Goal: Transaction & Acquisition: Purchase product/service

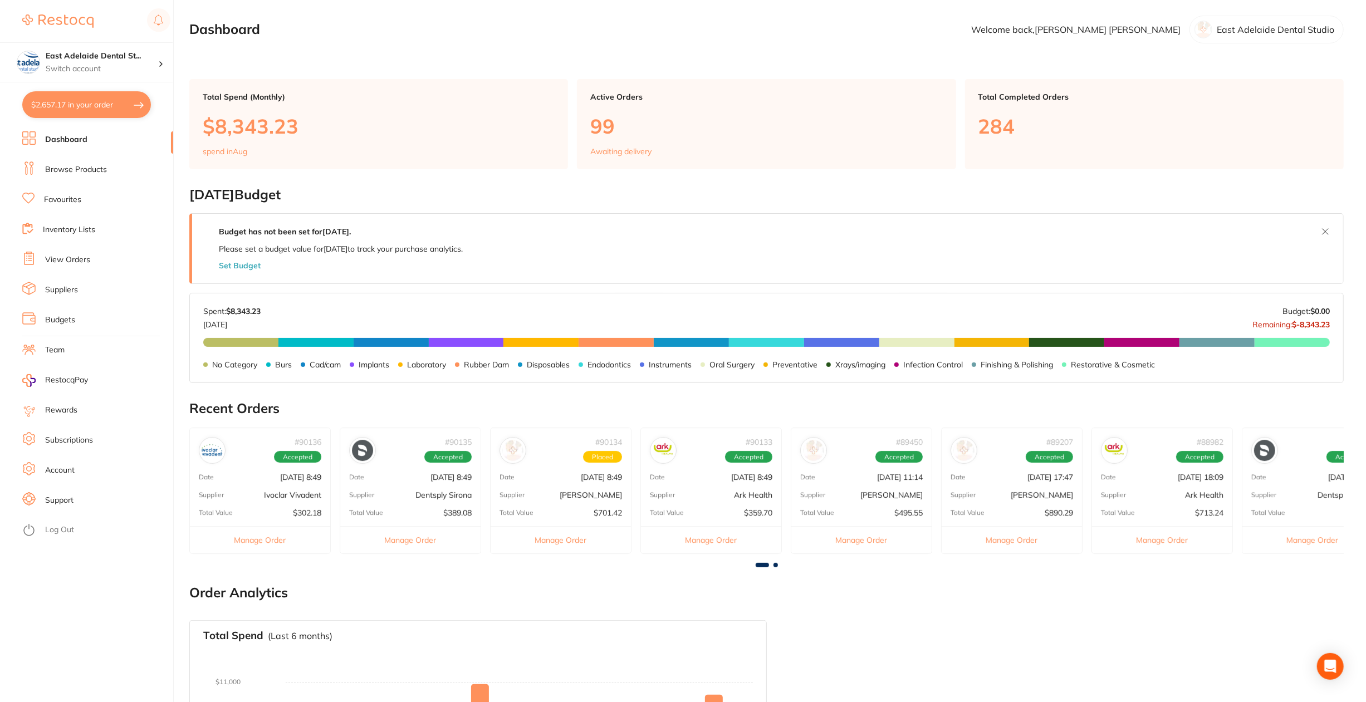
click at [131, 102] on button "$2,657.17 in your order" at bounding box center [86, 104] width 129 height 27
checkbox input "true"
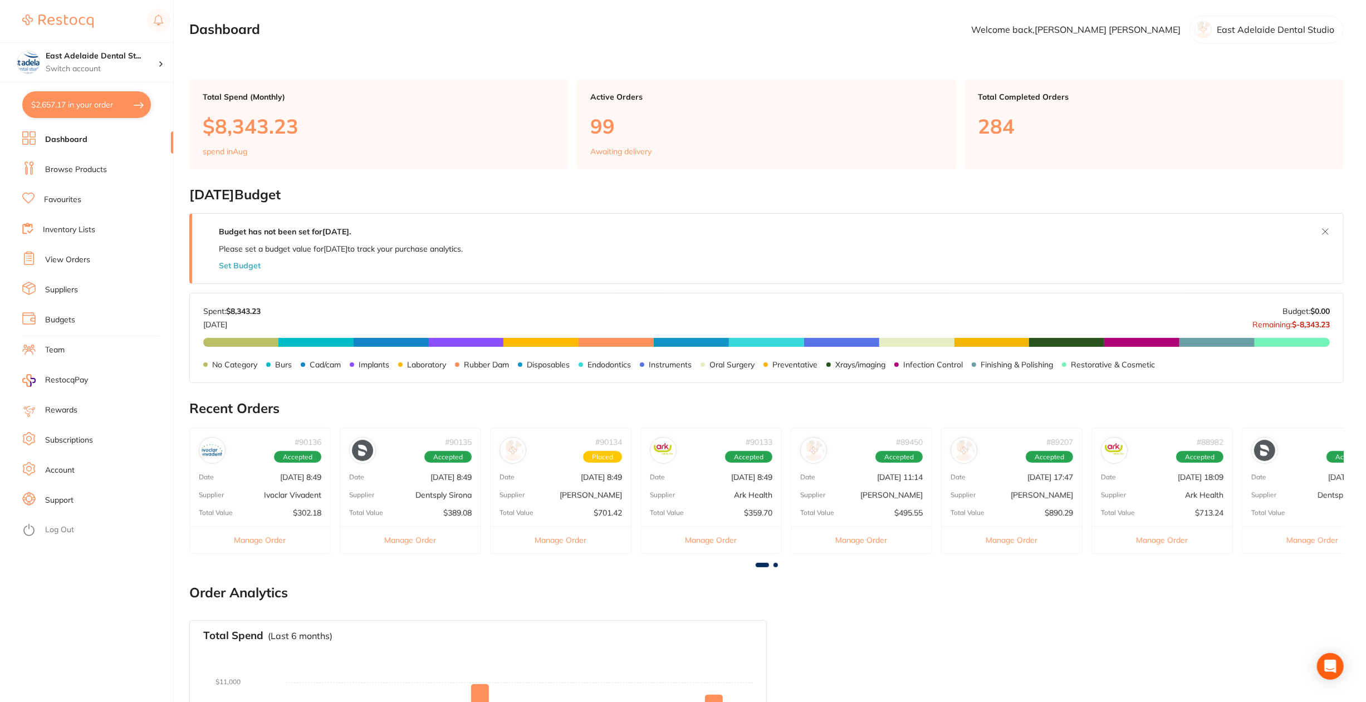
checkbox input "true"
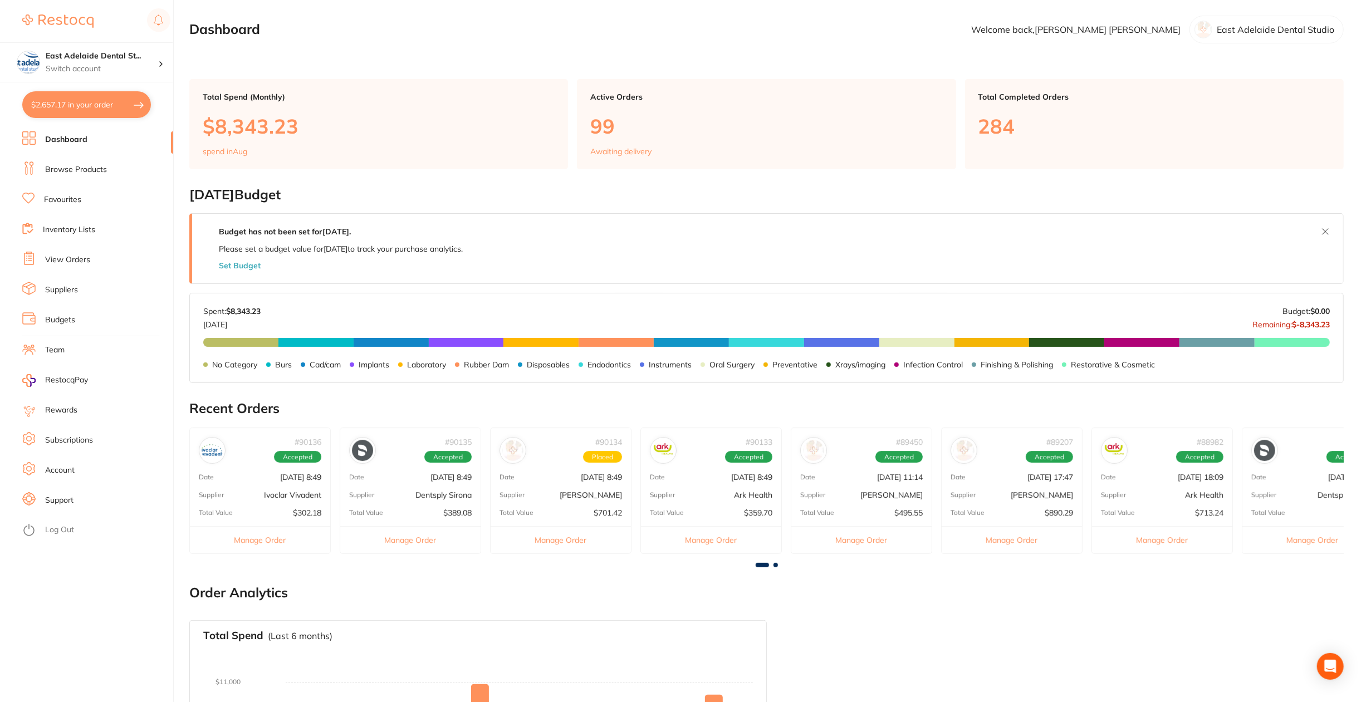
checkbox input "true"
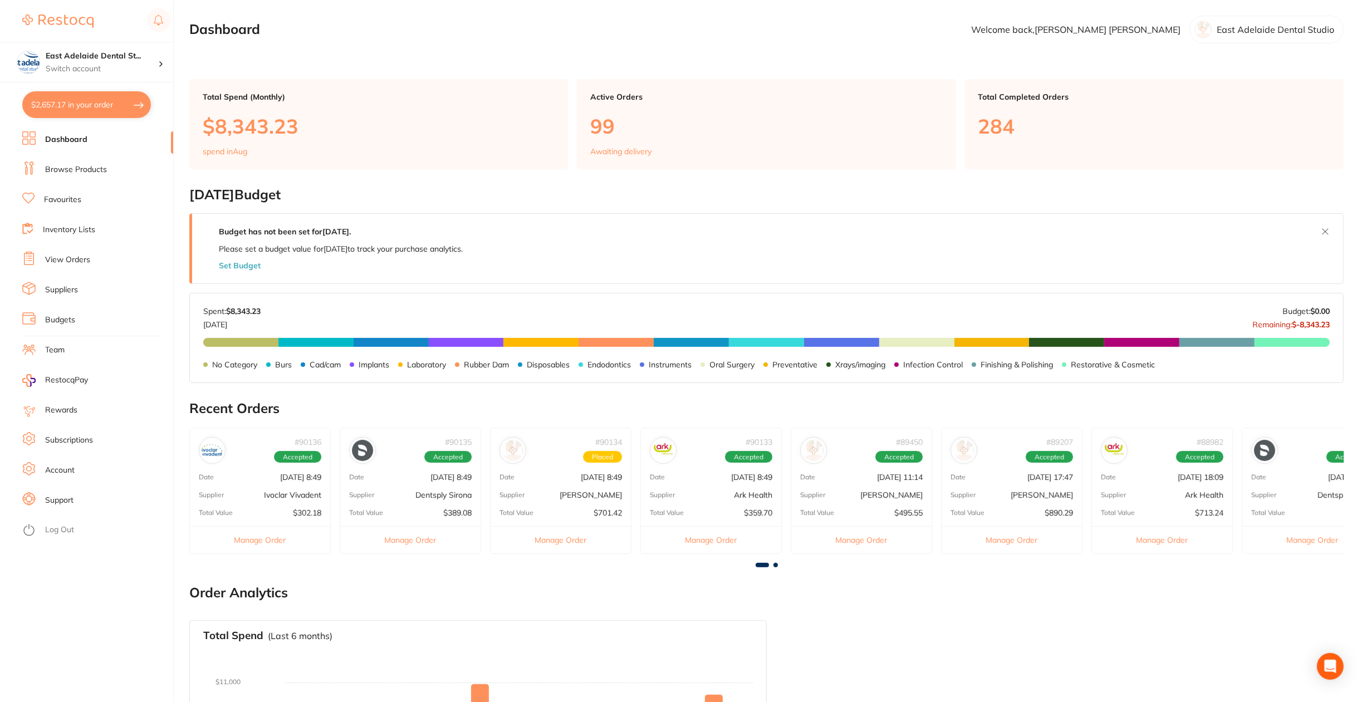
checkbox input "true"
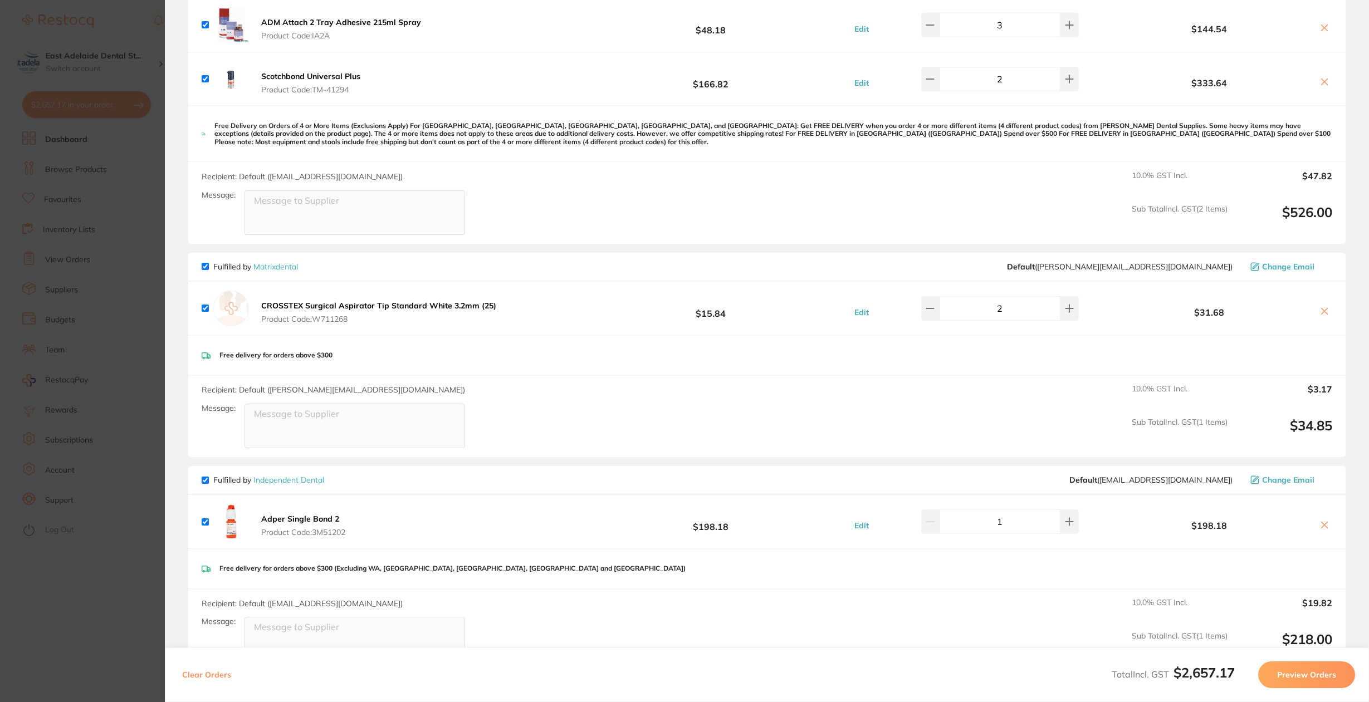
scroll to position [111, 0]
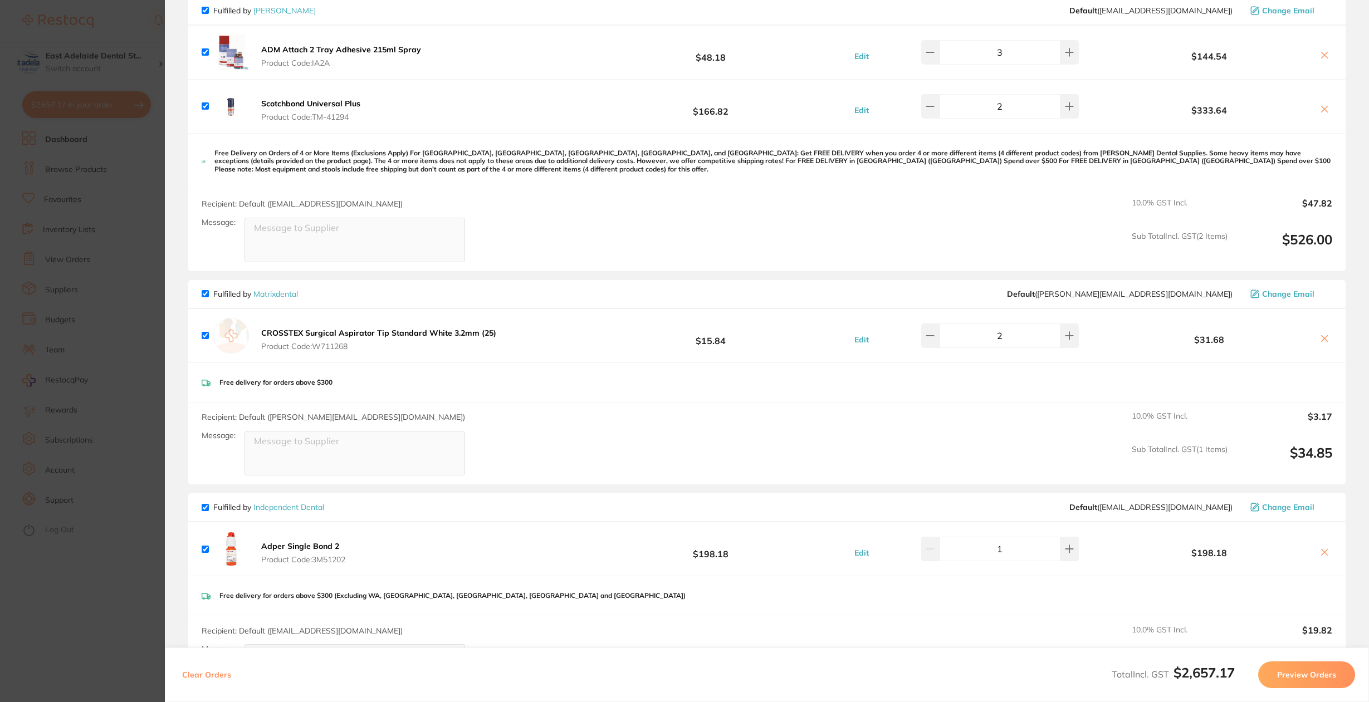
click at [1317, 552] on button at bounding box center [1325, 553] width 16 height 12
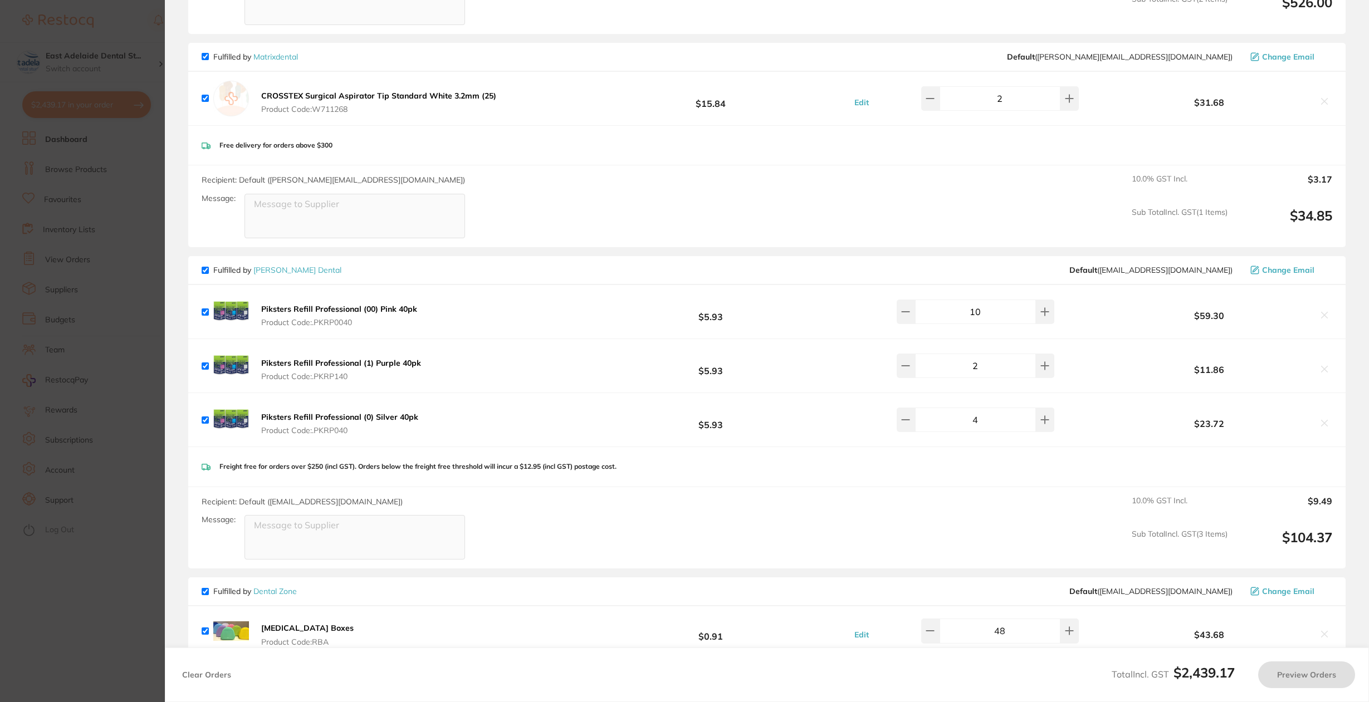
checkbox input "true"
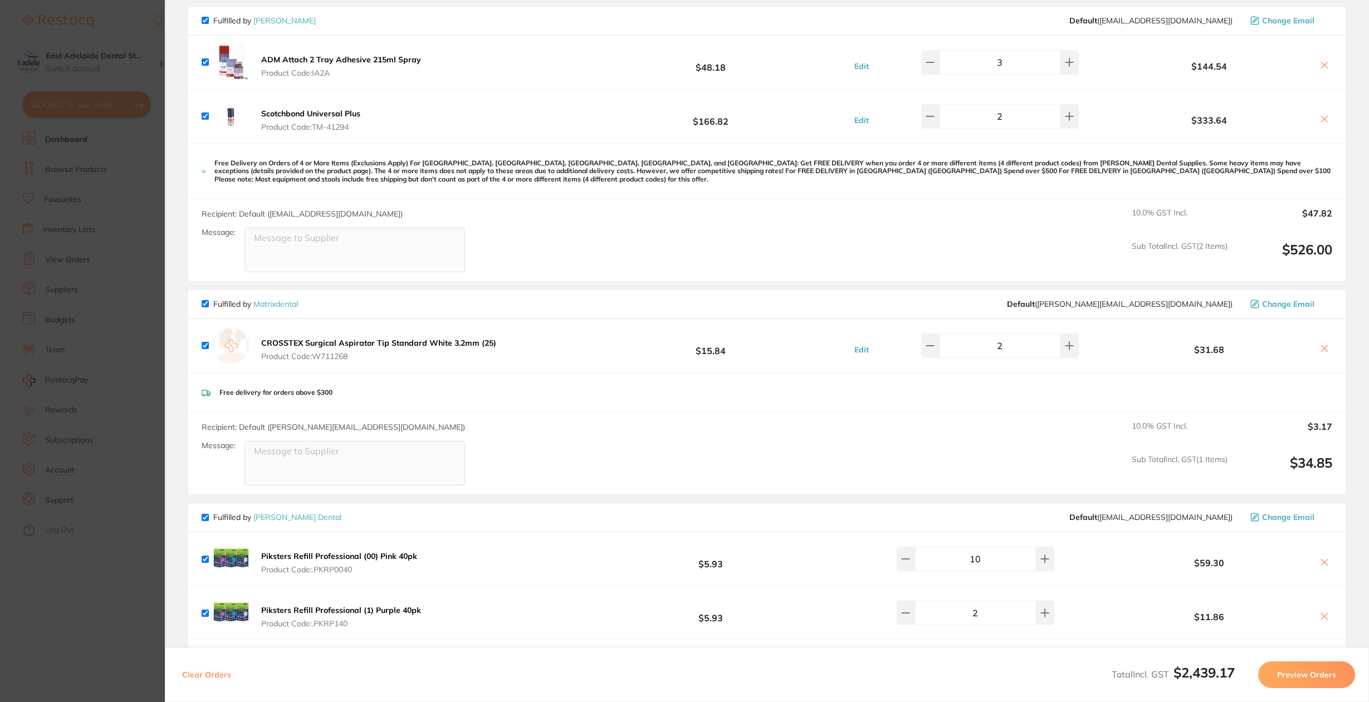
scroll to position [0, 0]
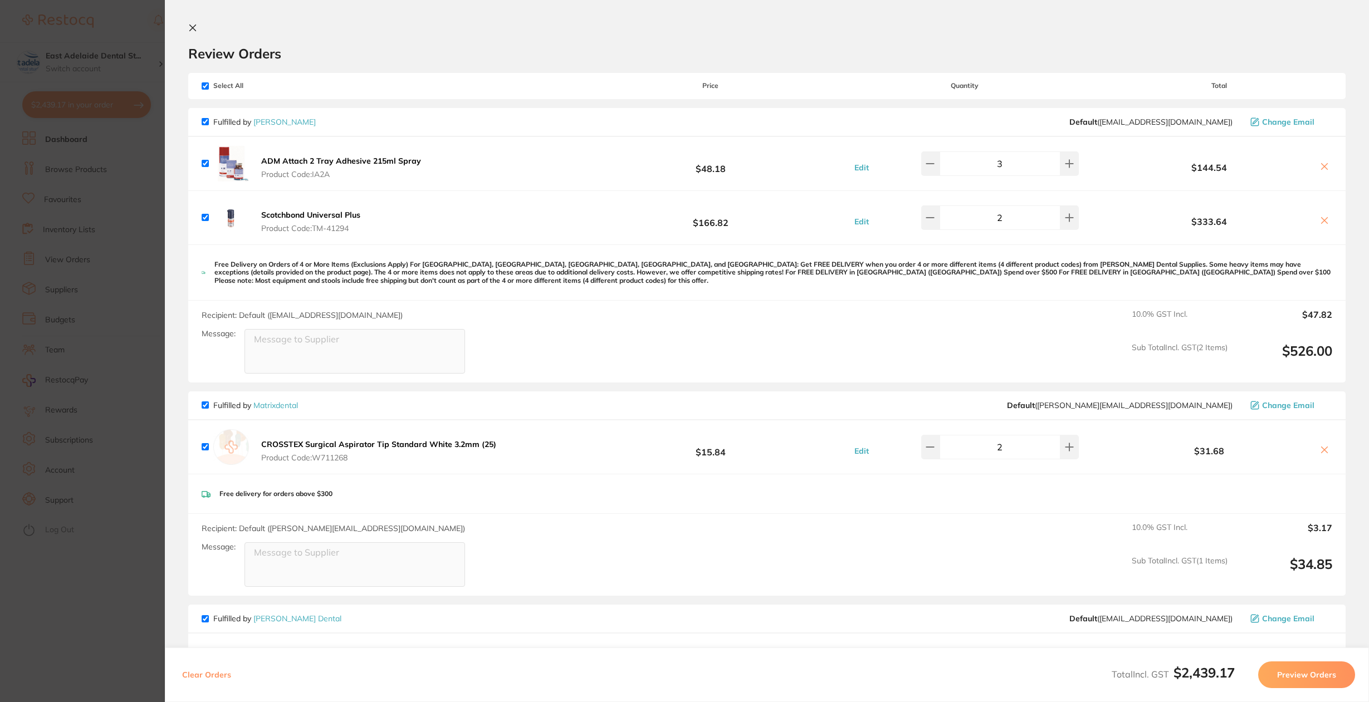
click at [129, 589] on section "Update RRP Set your pre negotiated price for this item. Item Agreed RRP (excl. …" at bounding box center [684, 351] width 1369 height 702
